Goal: Information Seeking & Learning: Learn about a topic

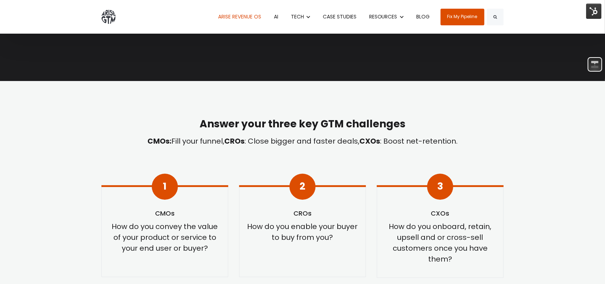
scroll to position [109, 0]
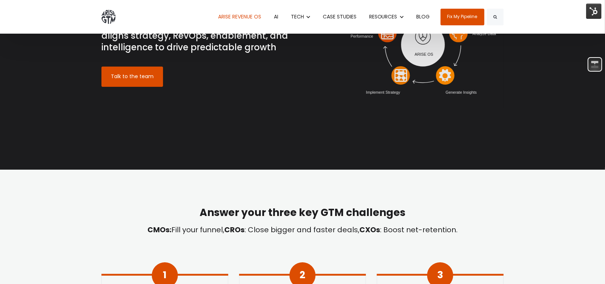
click at [426, 17] on link "BLOG" at bounding box center [423, 17] width 24 height 34
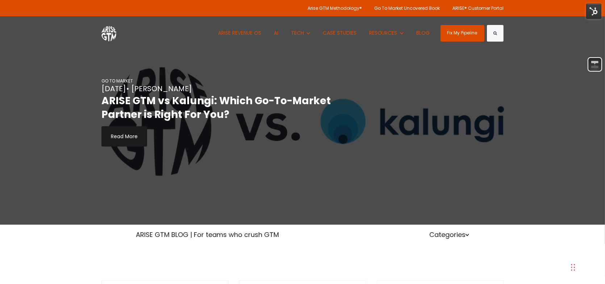
click at [38, 52] on div "GO TO MARKET Oct 10, 2025 • Paul Sullivan ARISE GTM vs Kalungi: Which Go-To-Mar…" at bounding box center [302, 112] width 605 height 225
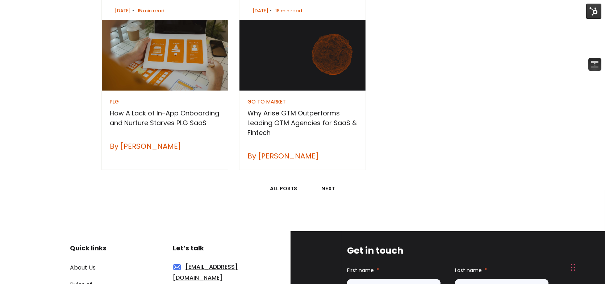
scroll to position [834, 0]
